Goal: Check status: Check status

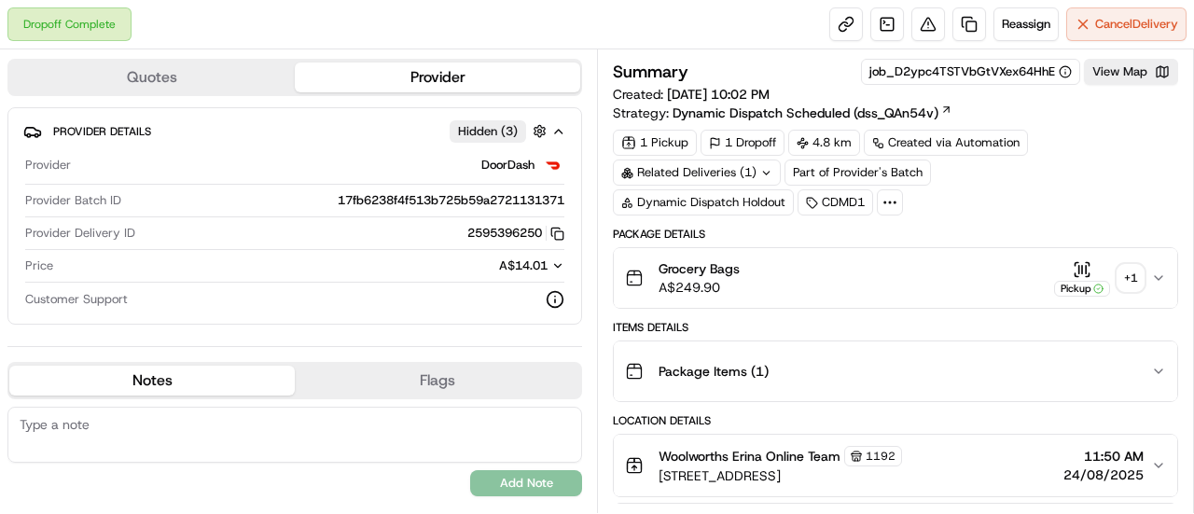
click at [751, 325] on div "Items Details" at bounding box center [895, 327] width 565 height 15
click at [830, 320] on div "Items Details" at bounding box center [895, 327] width 565 height 15
click at [895, 320] on div "Items Details" at bounding box center [895, 327] width 565 height 15
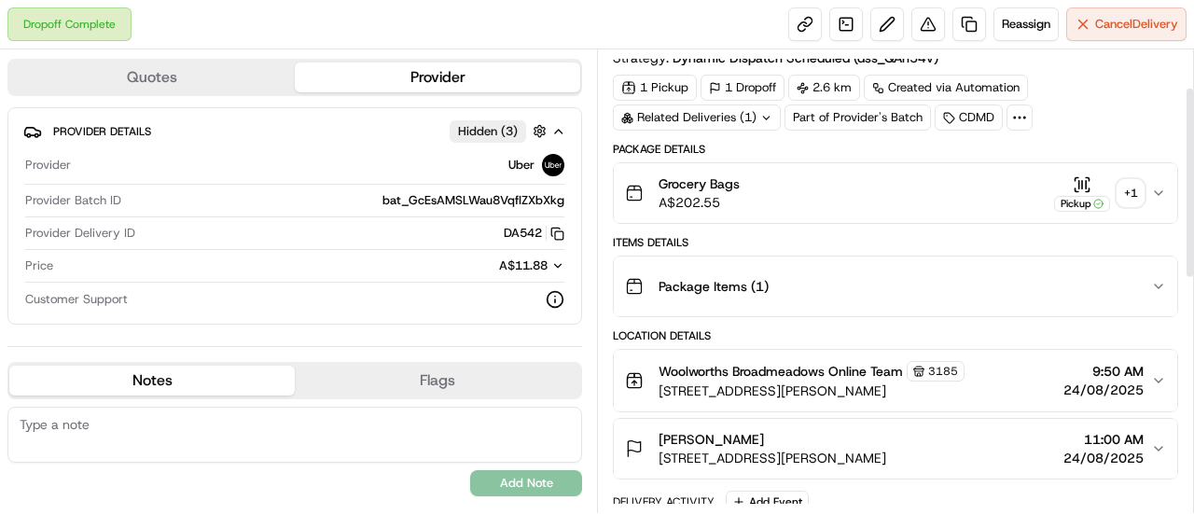
scroll to position [93, 0]
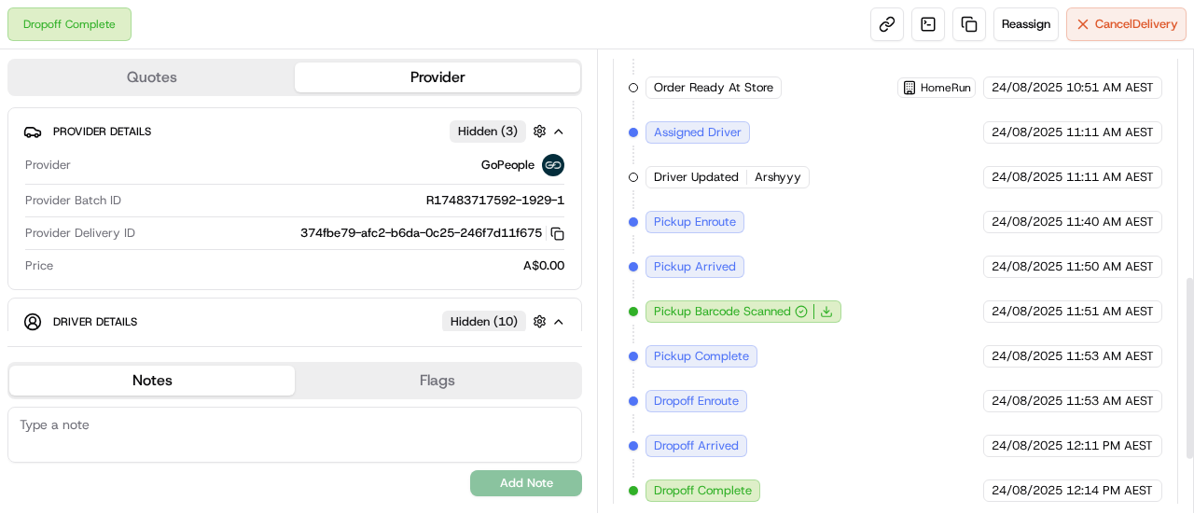
scroll to position [132, 0]
